Goal: Transaction & Acquisition: Purchase product/service

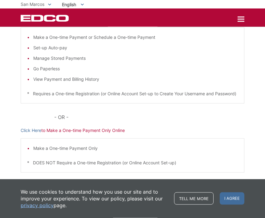
scroll to position [103, 0]
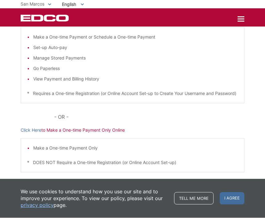
click at [231, 173] on div "Make a One-time Payment Only * DOES NOT Require a One-time Registration (or Onl…" at bounding box center [133, 155] width 224 height 34
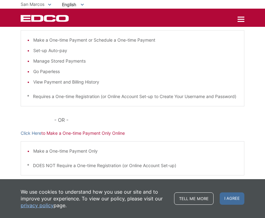
scroll to position [91, 0]
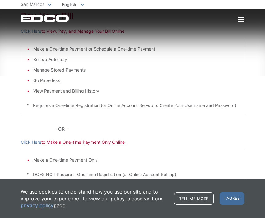
click at [94, 49] on li "Make a One-time Payment or Schedule a One-time Payment" at bounding box center [135, 49] width 205 height 7
click at [76, 145] on p "Click Here to Make a One-time Payment Only Online" at bounding box center [133, 142] width 224 height 7
click at [78, 145] on p "Click Here to Make a One-time Payment Only Online" at bounding box center [133, 142] width 224 height 7
click at [79, 145] on p "Click Here to Make a One-time Payment Only Online" at bounding box center [133, 142] width 224 height 7
click at [91, 145] on p "Click Here to Make a One-time Payment Only Online" at bounding box center [133, 142] width 224 height 7
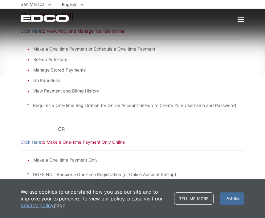
click at [102, 145] on p "Click Here to Make a One-time Payment Only Online" at bounding box center [133, 142] width 224 height 7
click at [109, 145] on p "Click Here to Make a One-time Payment Only Online" at bounding box center [133, 142] width 224 height 7
click at [83, 145] on p "Click Here to Make a One-time Payment Only Online" at bounding box center [133, 142] width 224 height 7
click at [65, 145] on p "Click Here to Make a One-time Payment Only Online" at bounding box center [133, 142] width 224 height 7
click at [49, 145] on p "Click Here to Make a One-time Payment Only Online" at bounding box center [133, 142] width 224 height 7
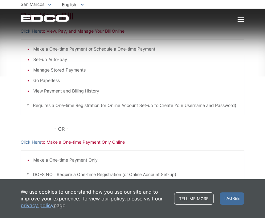
click at [35, 145] on link "Click Here" at bounding box center [31, 142] width 21 height 7
